Goal: Information Seeking & Learning: Learn about a topic

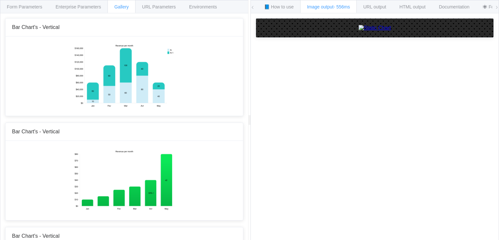
scroll to position [673, 0]
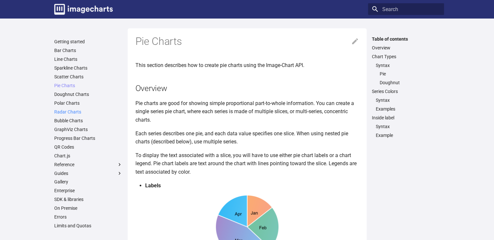
click at [72, 110] on link "Radar Charts" at bounding box center [88, 112] width 68 height 6
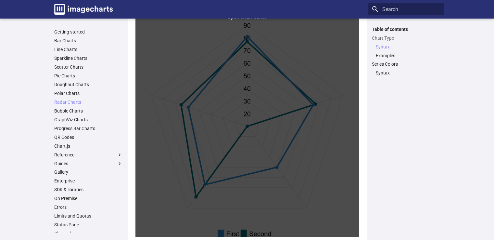
scroll to position [357, 0]
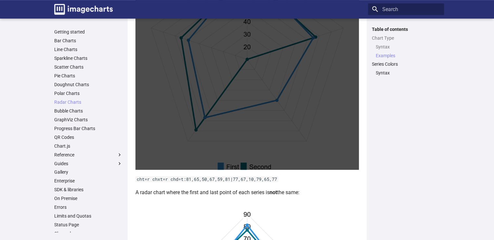
click at [231, 95] on link at bounding box center [247, 58] width 224 height 224
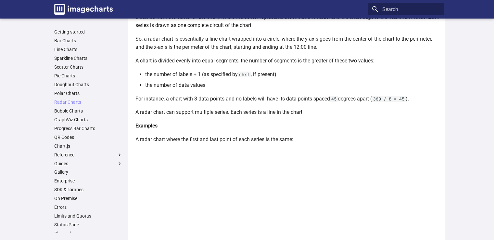
scroll to position [164, 0]
